Goal: Information Seeking & Learning: Learn about a topic

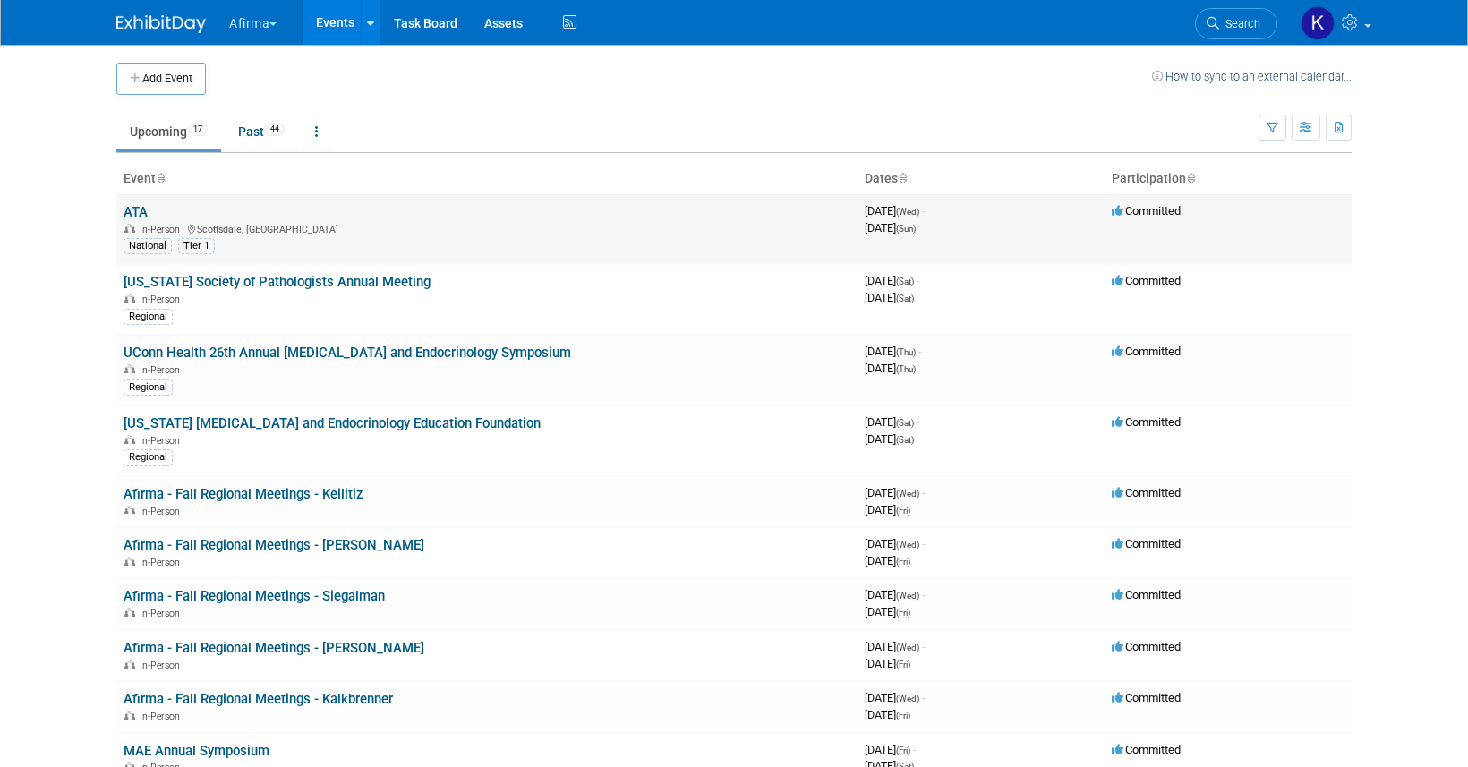
click at [140, 213] on link "ATA" at bounding box center [136, 212] width 24 height 16
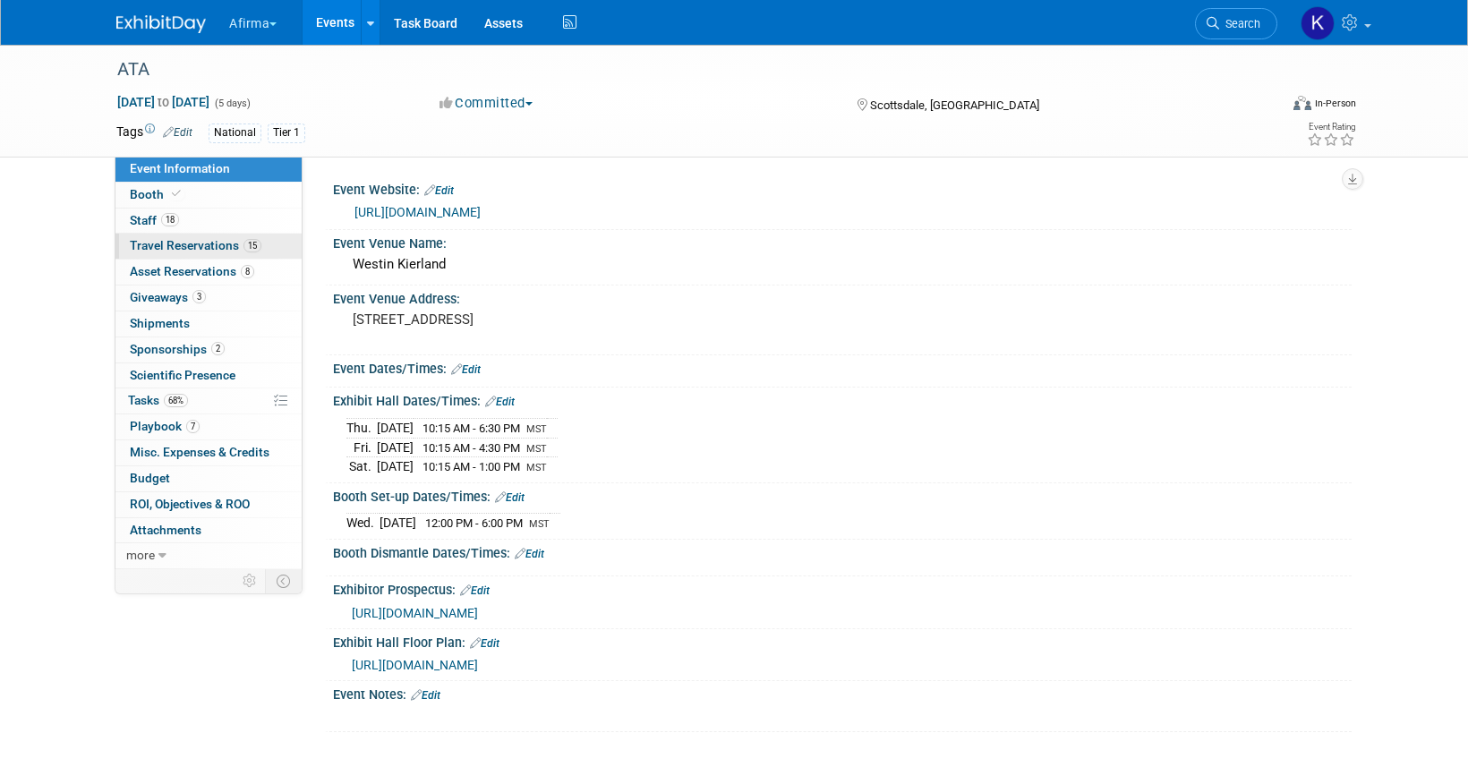
click at [218, 251] on span "Travel Reservations 15" at bounding box center [196, 245] width 132 height 14
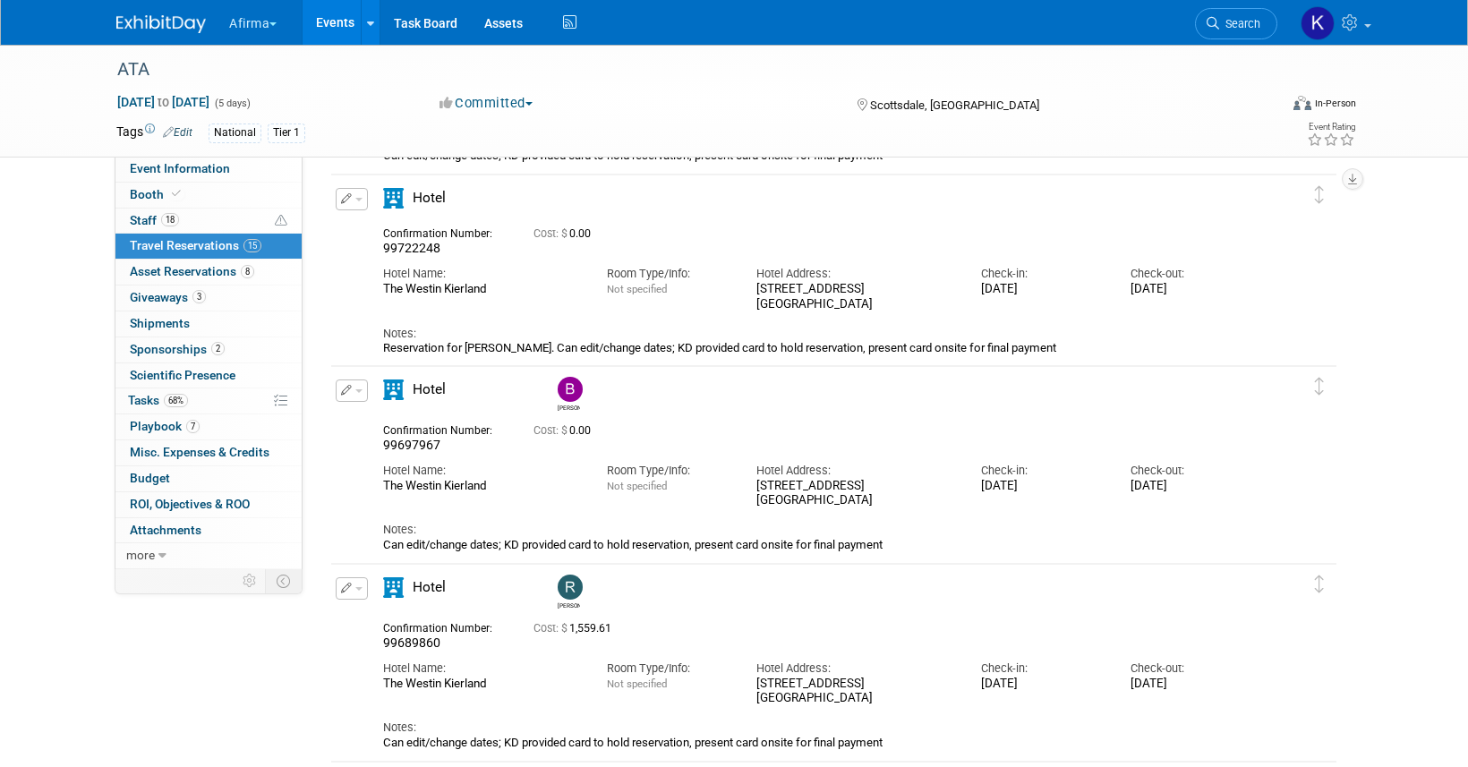
scroll to position [696, 0]
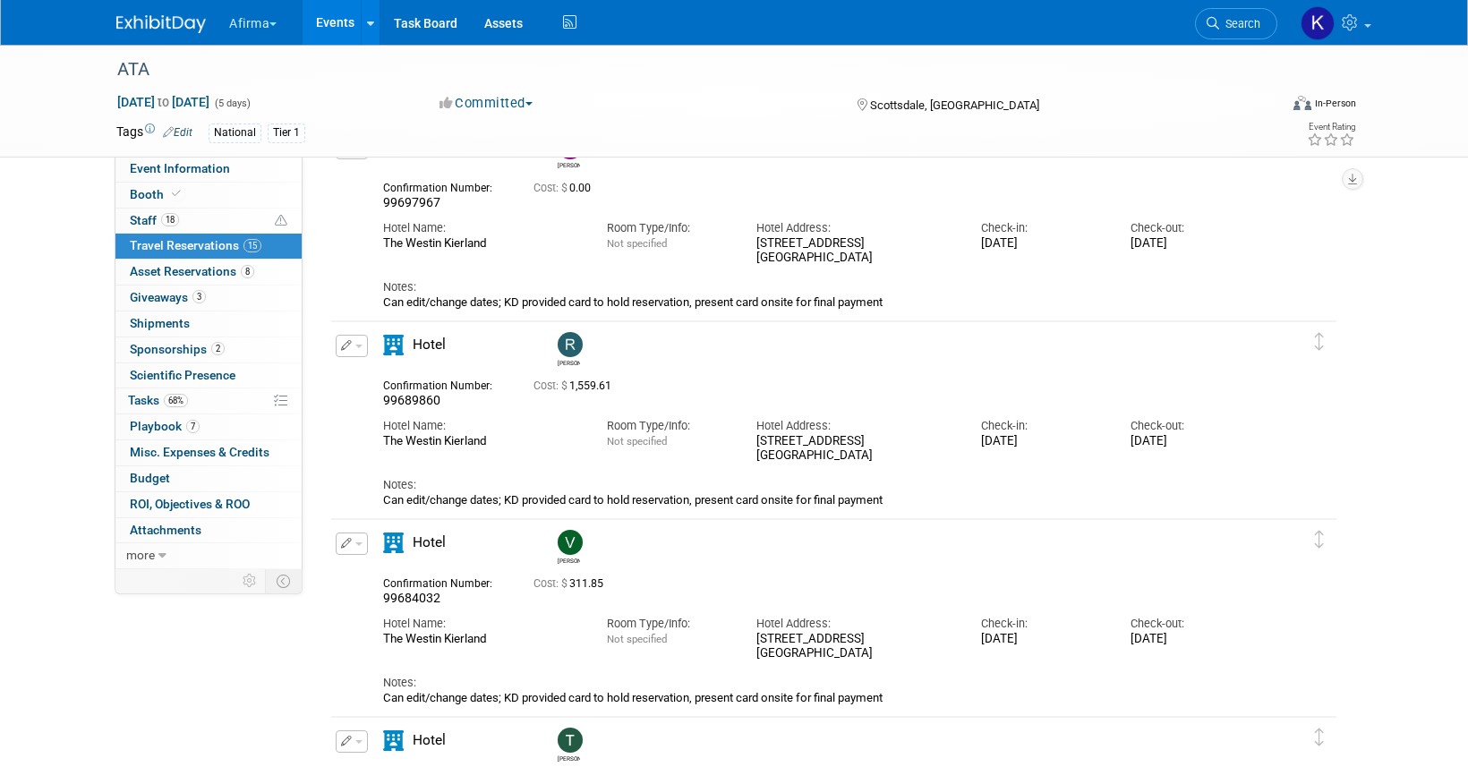
click at [419, 402] on span "99689860" at bounding box center [411, 400] width 57 height 14
copy span "99689860"
click at [234, 199] on link "Booth" at bounding box center [208, 195] width 186 height 25
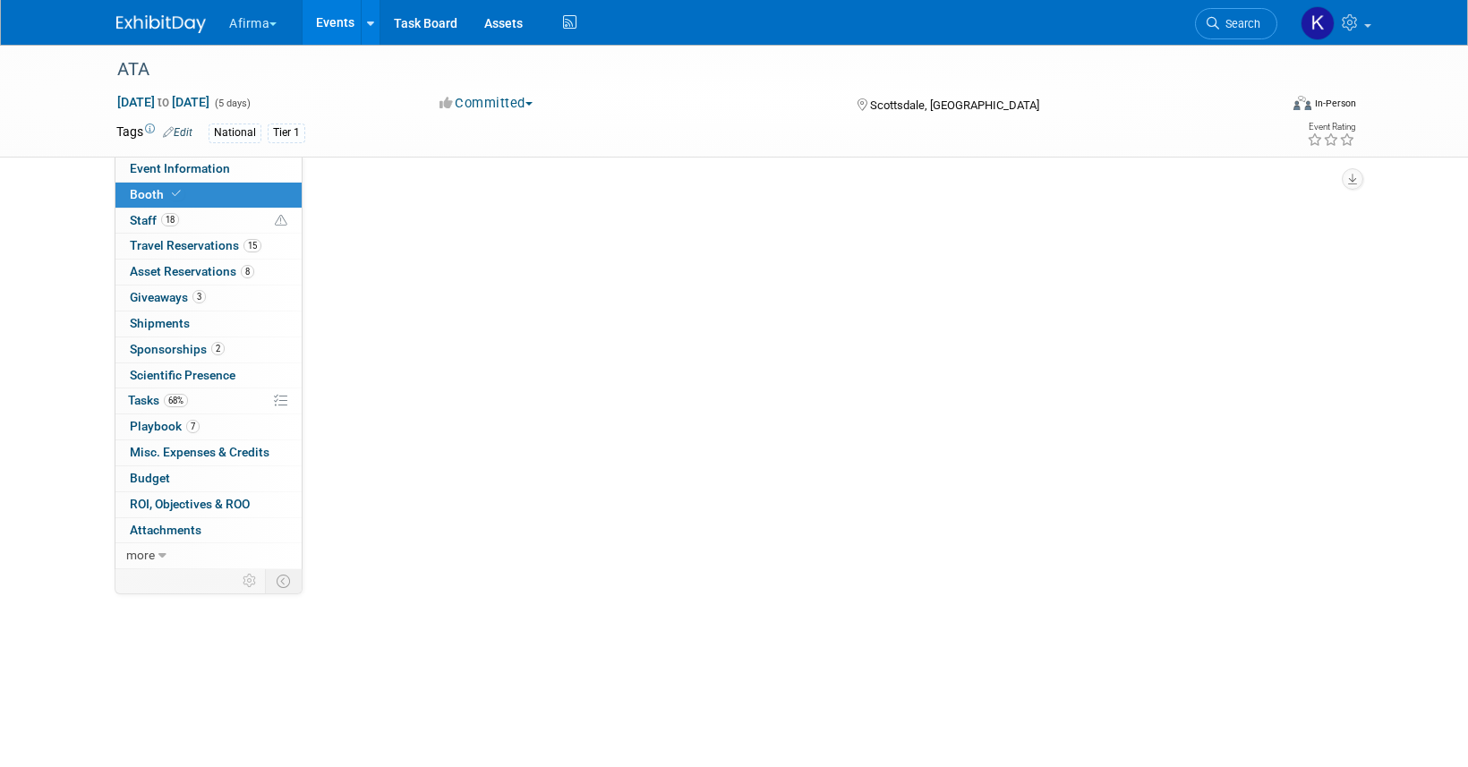
scroll to position [0, 0]
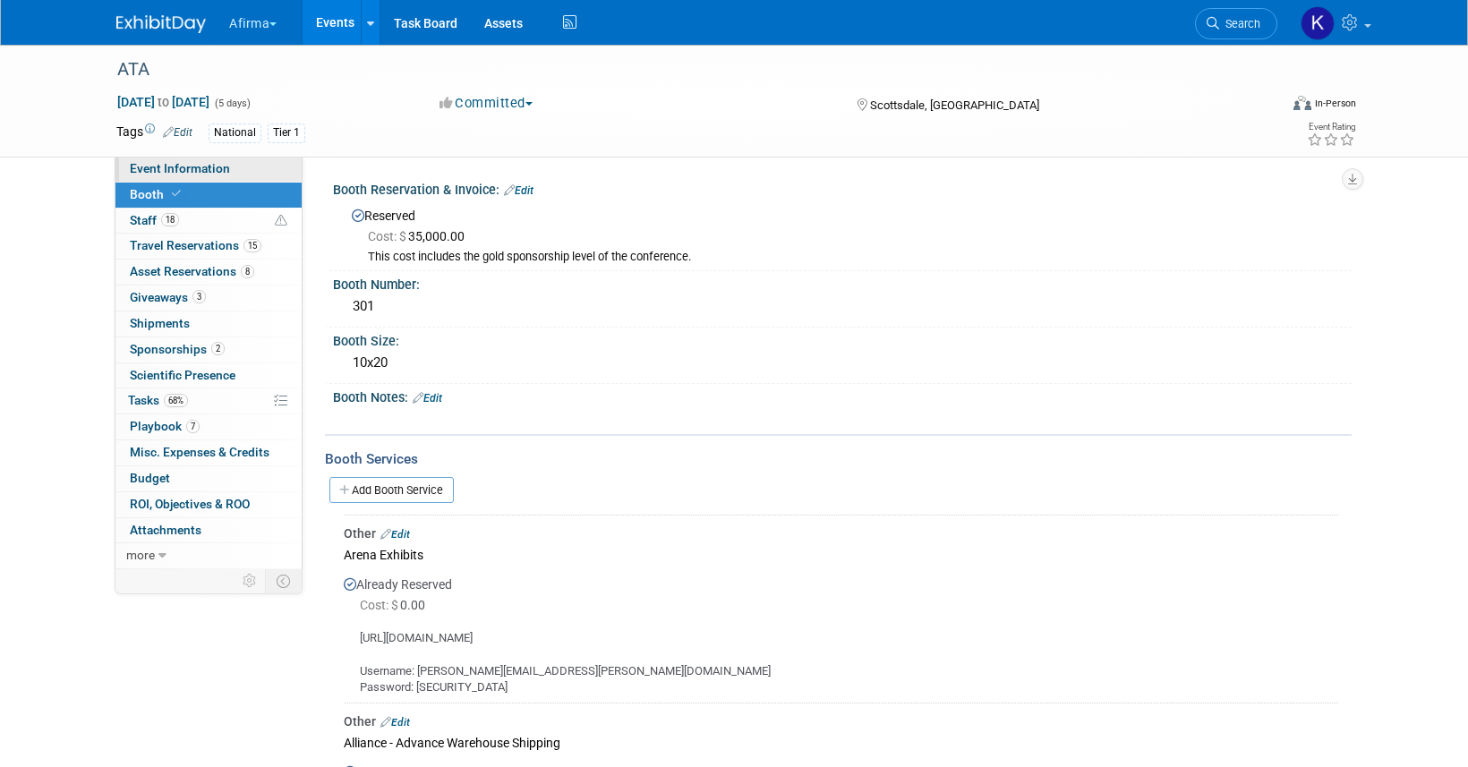
click at [237, 167] on link "Event Information" at bounding box center [208, 169] width 186 height 25
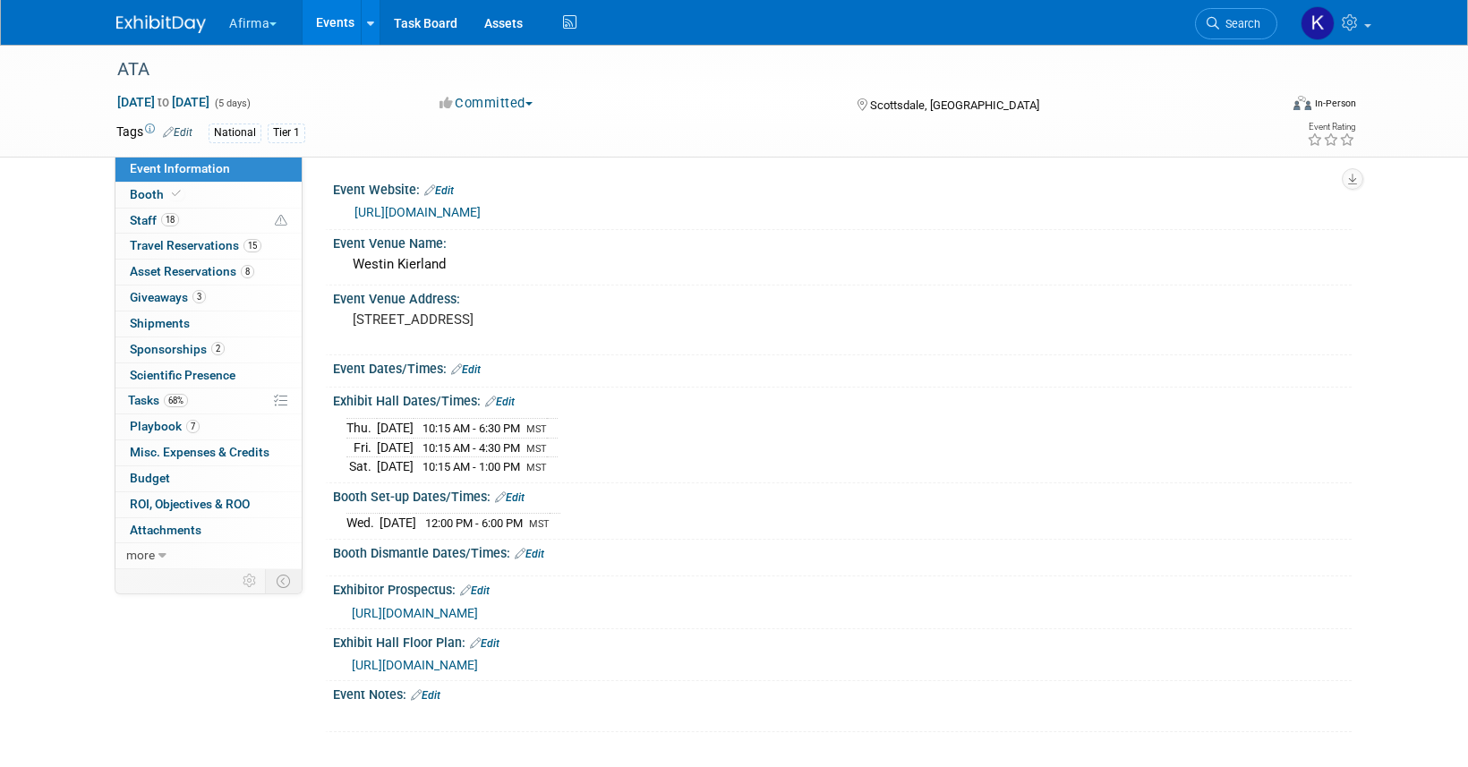
click at [463, 661] on span "https://thyroid25.mapyourshow.com/8_0/exhview/index.cfm" at bounding box center [415, 665] width 126 height 14
click at [331, 20] on link "Events" at bounding box center [335, 22] width 65 height 45
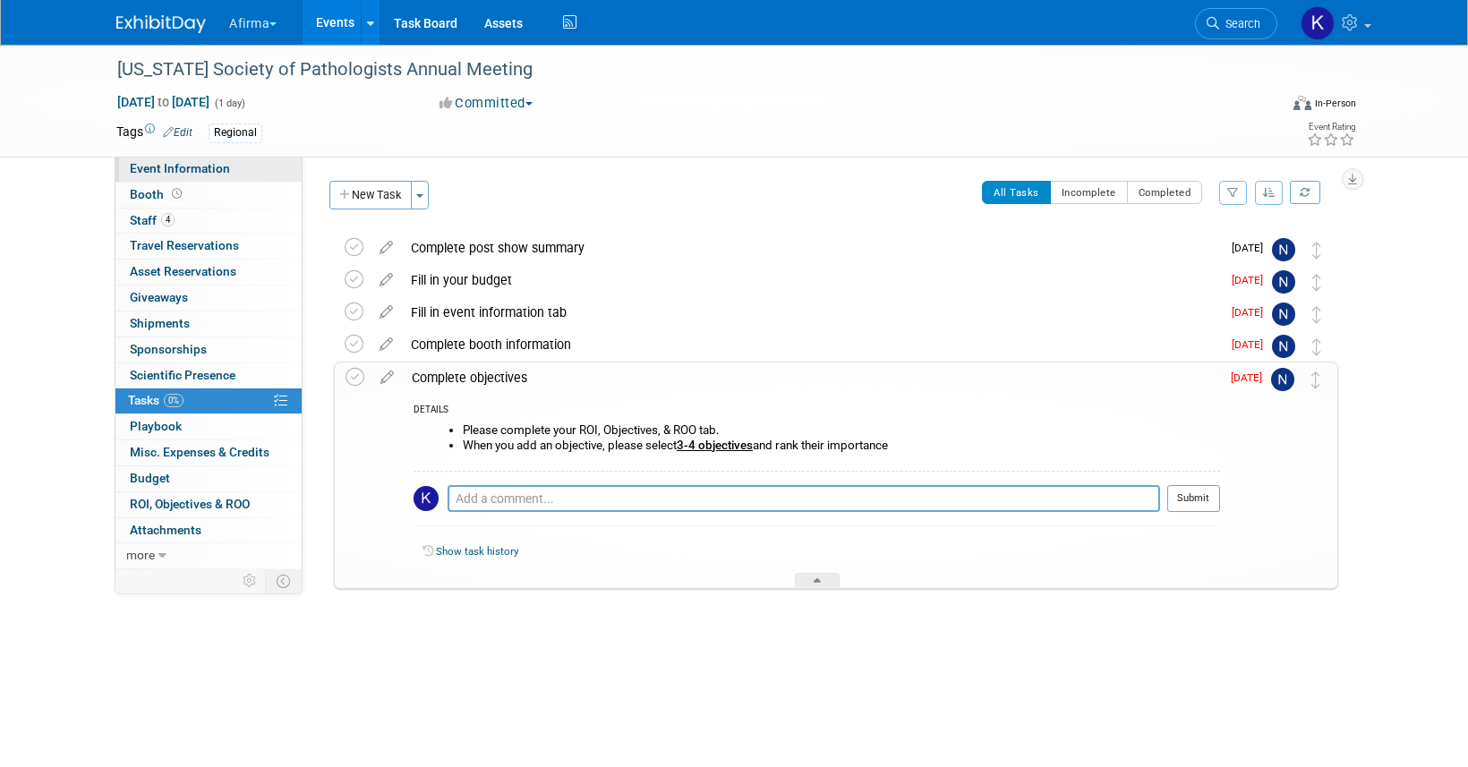
click at [204, 163] on span "Event Information" at bounding box center [180, 168] width 100 height 14
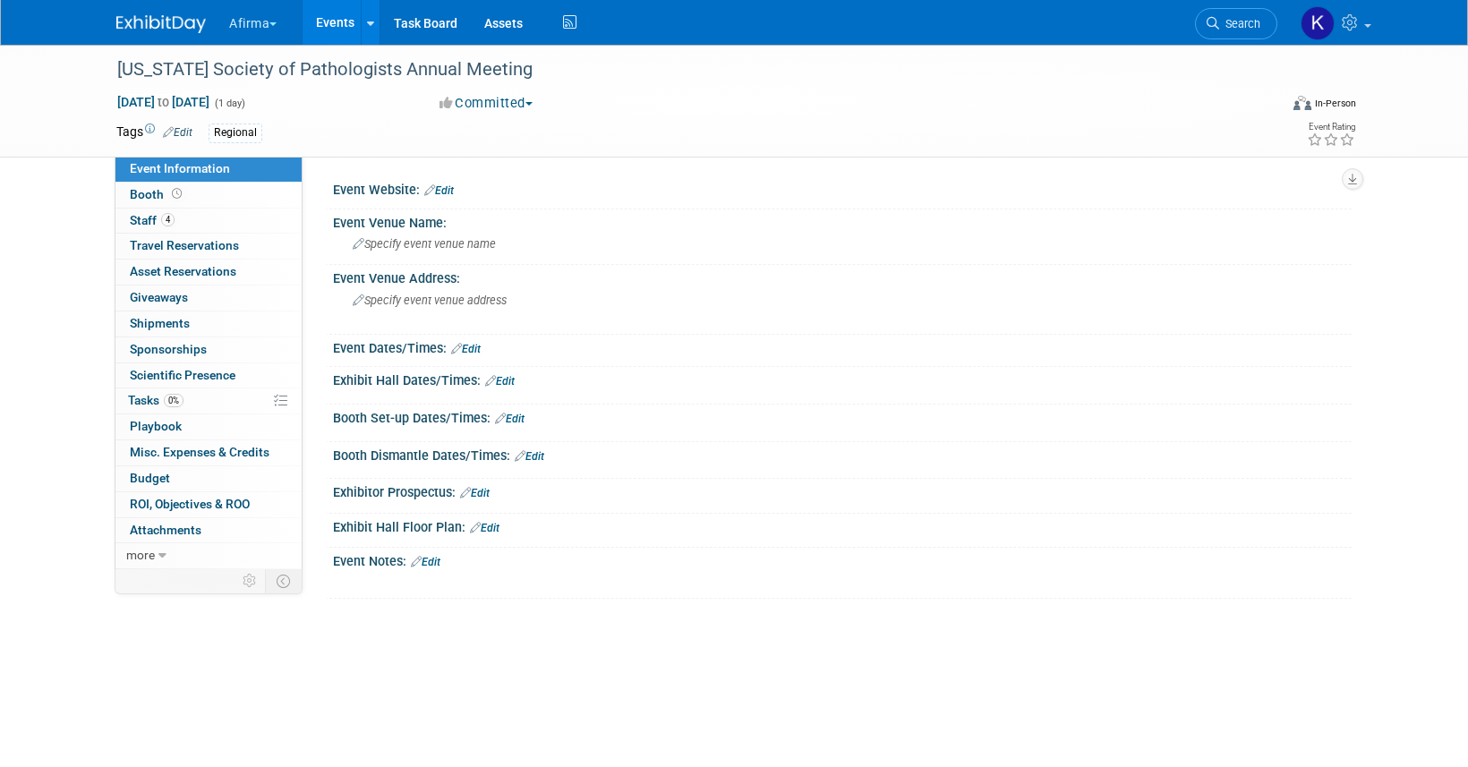
click at [334, 17] on link "Events" at bounding box center [335, 22] width 65 height 45
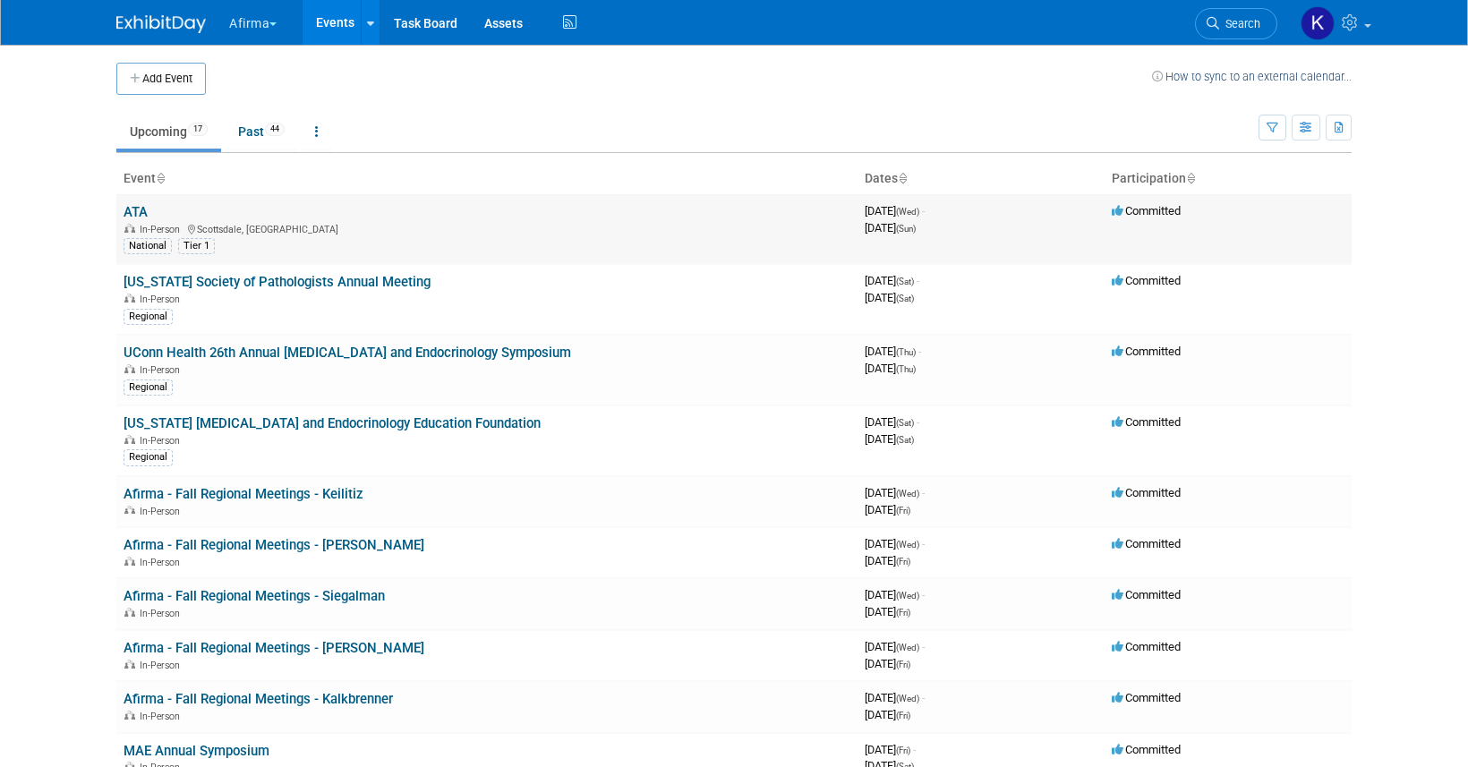
click at [132, 208] on link "ATA" at bounding box center [136, 212] width 24 height 16
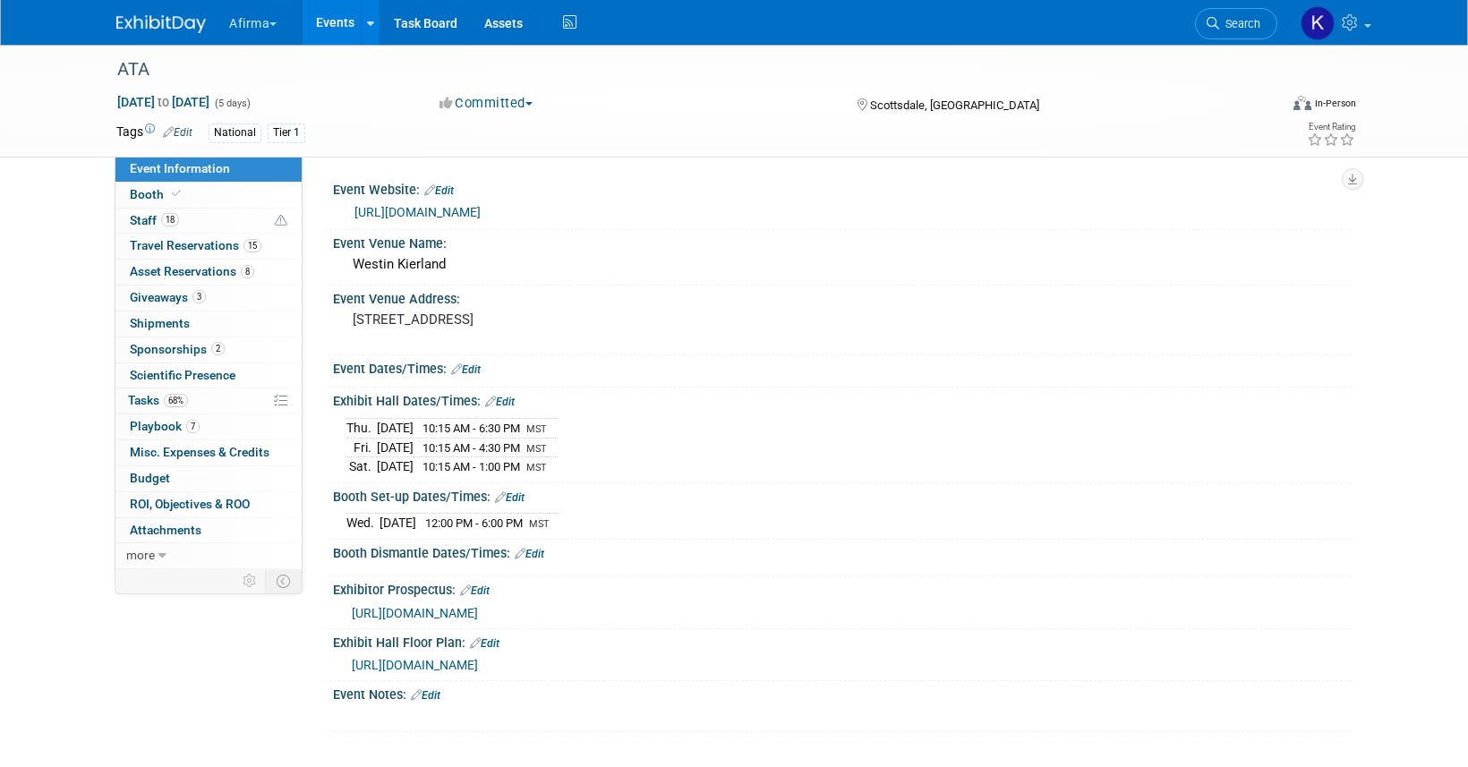
click at [478, 662] on span "https://thyroid25.mapyourshow.com/8_0/exhview/index.cfm" at bounding box center [415, 665] width 126 height 14
